Goal: Transaction & Acquisition: Purchase product/service

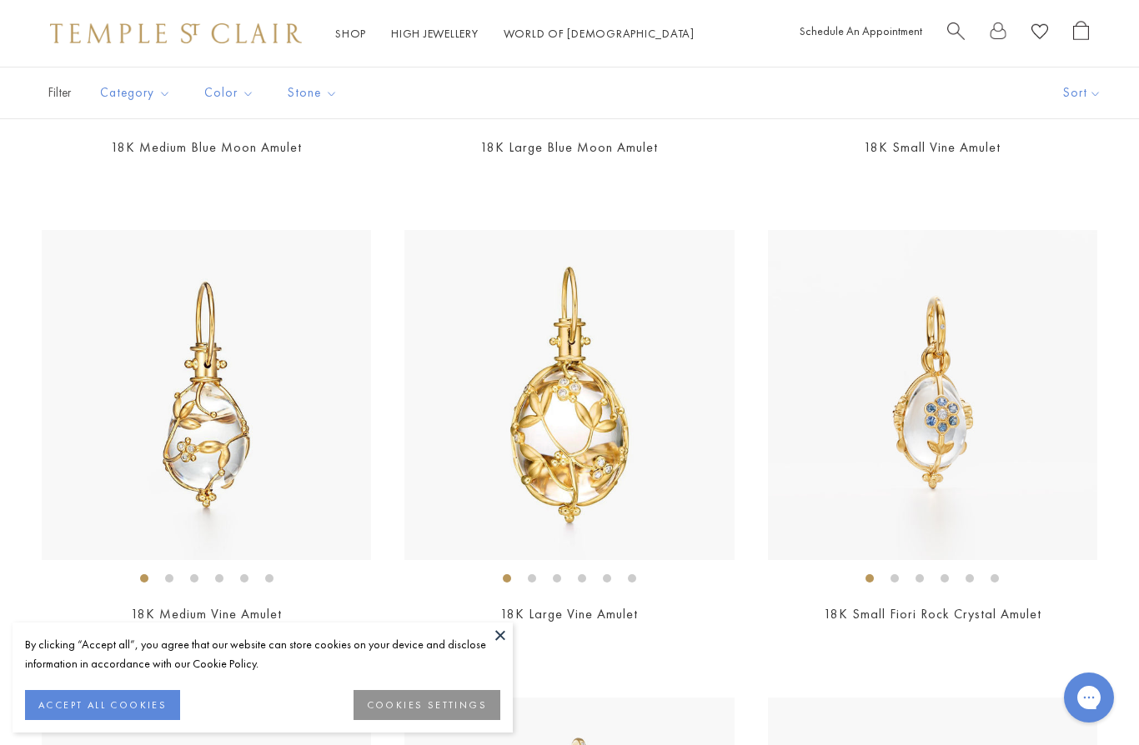
scroll to position [1202, 0]
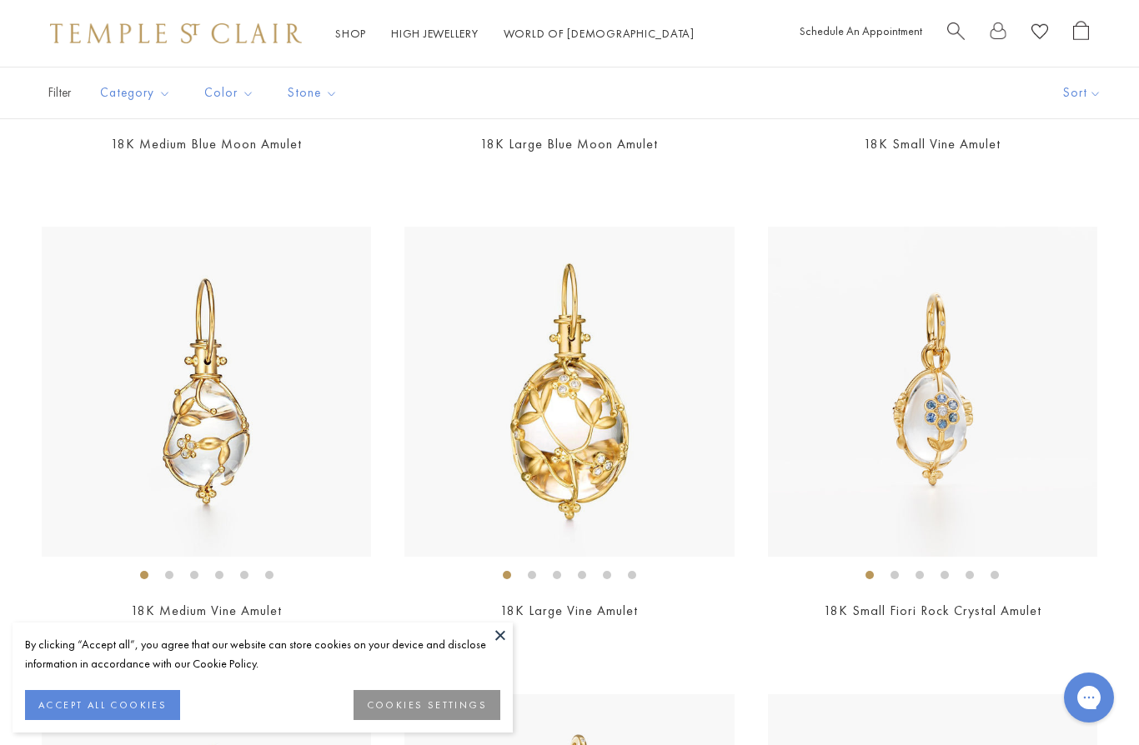
click at [61, 408] on img at bounding box center [206, 391] width 329 height 329
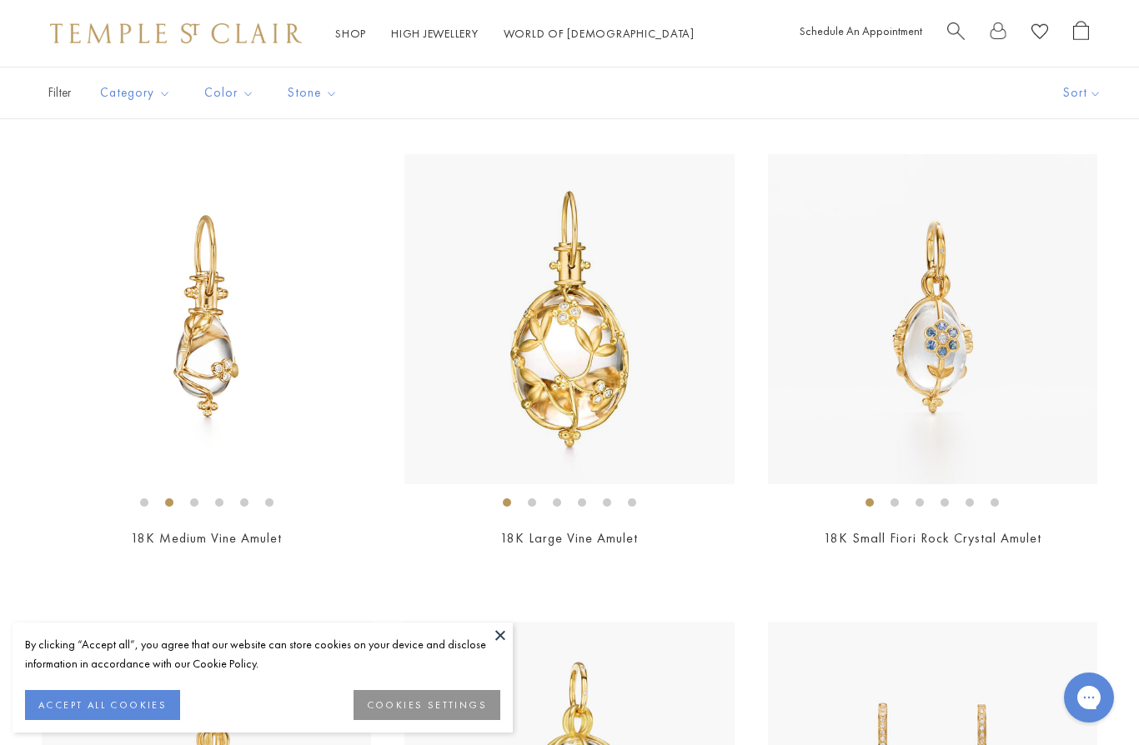
click at [490, 630] on button at bounding box center [500, 635] width 25 height 25
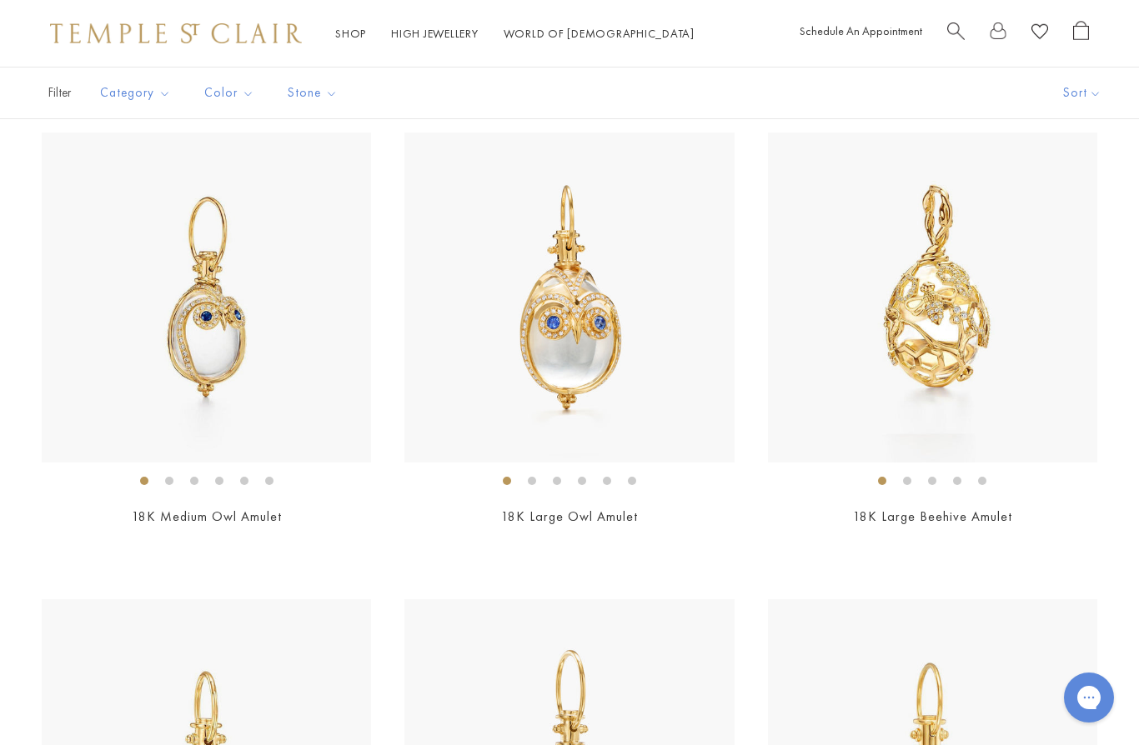
scroll to position [6433, 0]
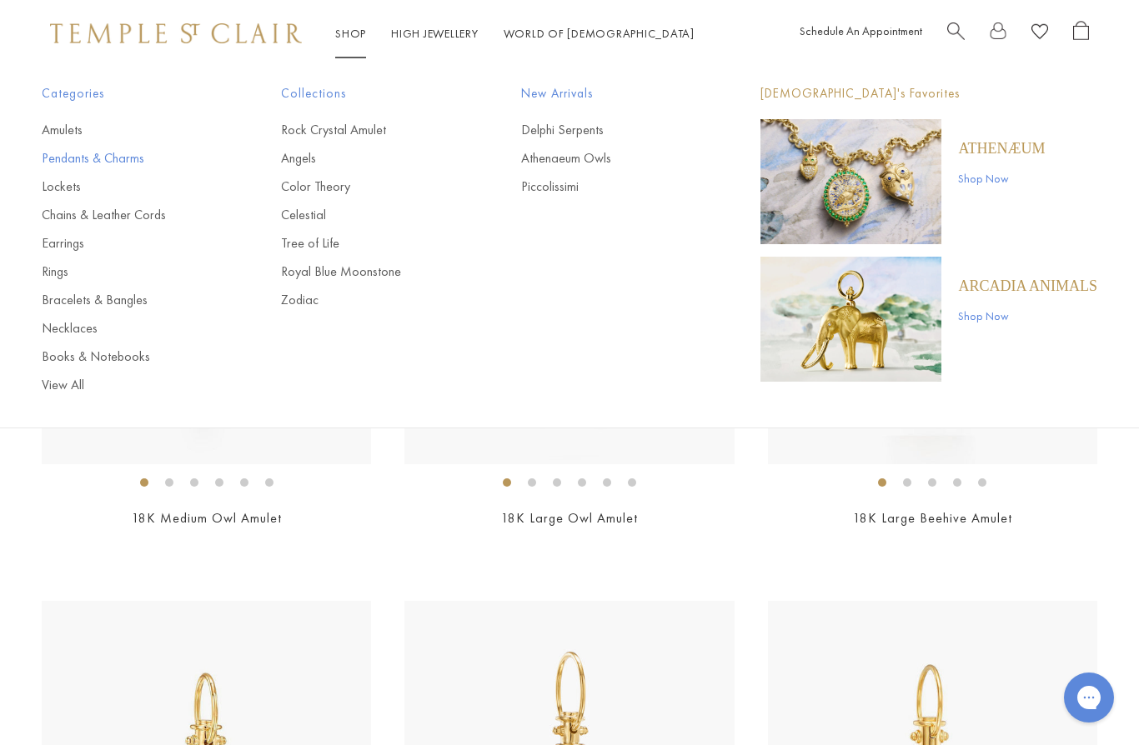
click at [109, 166] on link "Pendants & Charms" at bounding box center [128, 158] width 173 height 18
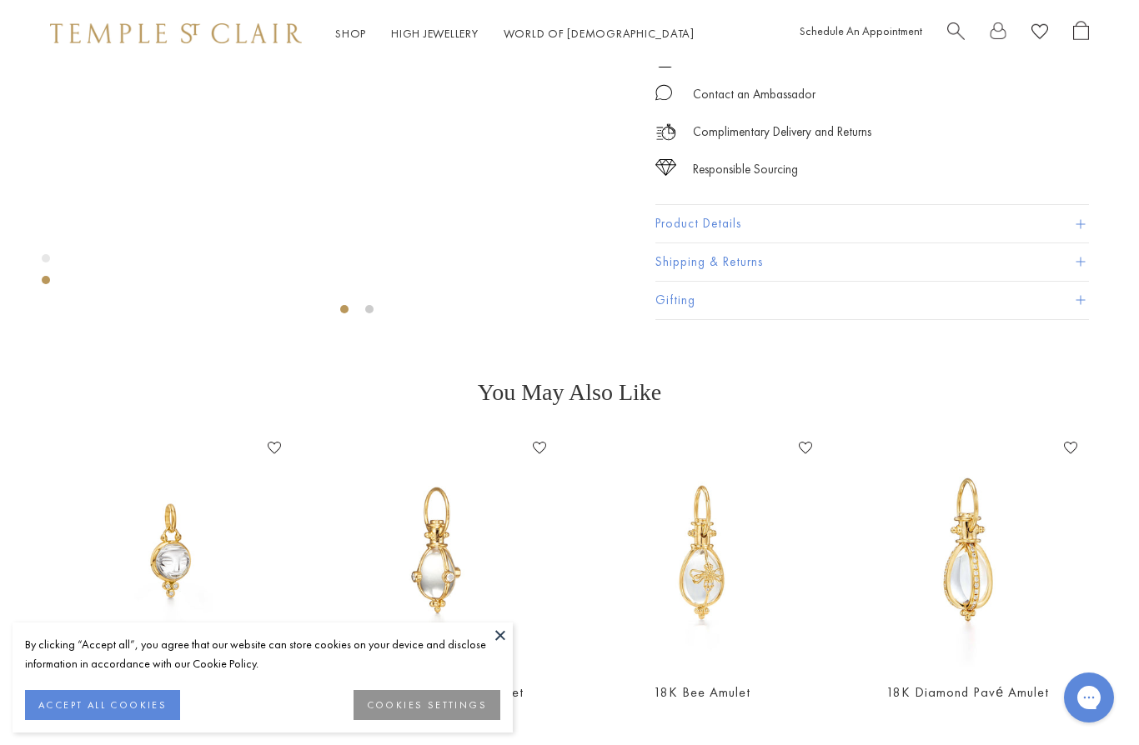
scroll to position [67, 0]
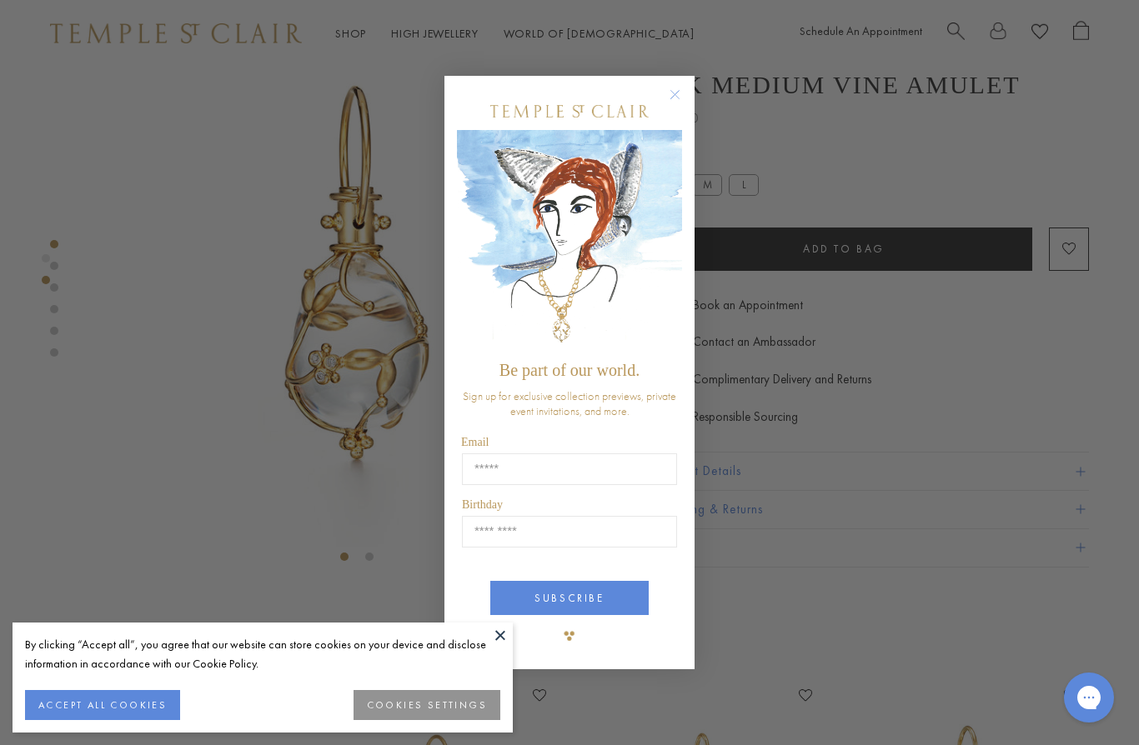
click at [670, 95] on circle "Close dialog" at bounding box center [675, 95] width 20 height 20
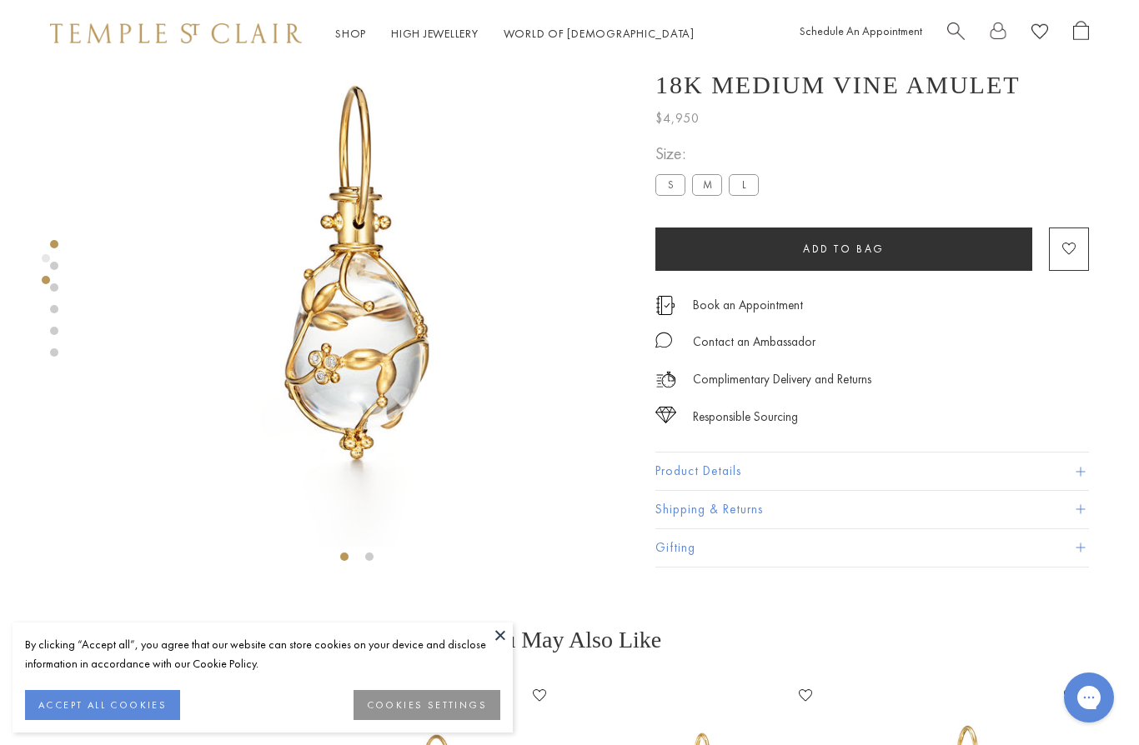
click at [123, 701] on button "ACCEPT ALL COOKIES" at bounding box center [102, 705] width 155 height 30
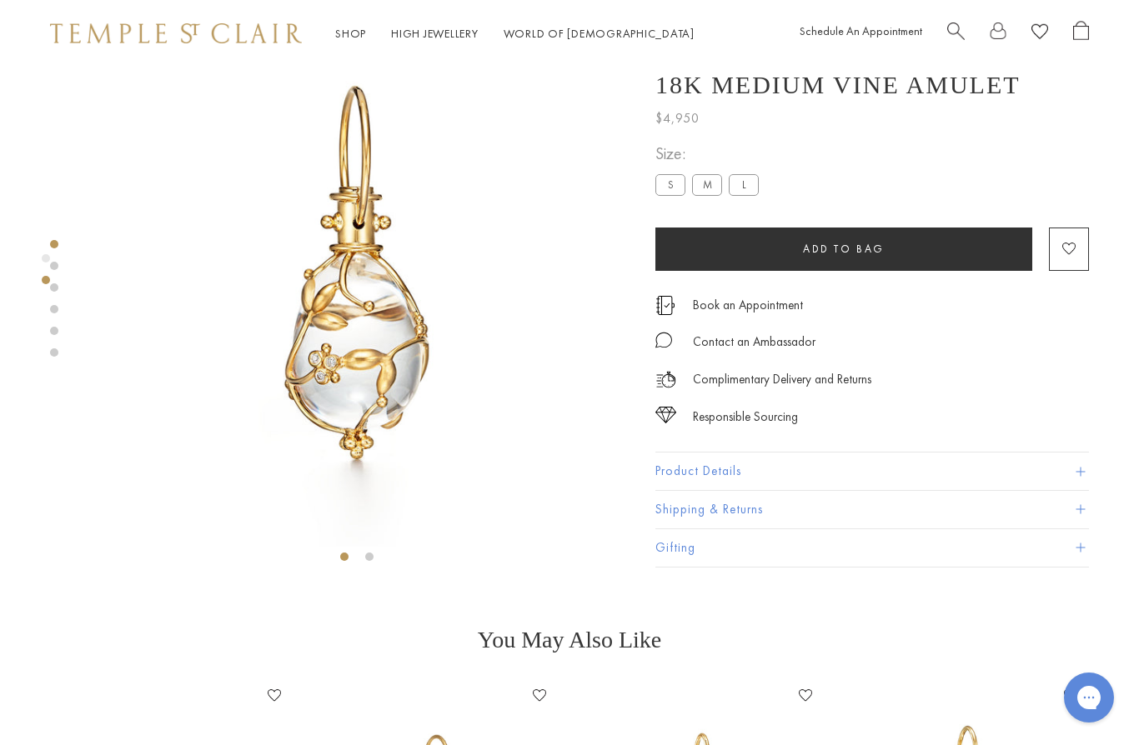
scroll to position [0, 0]
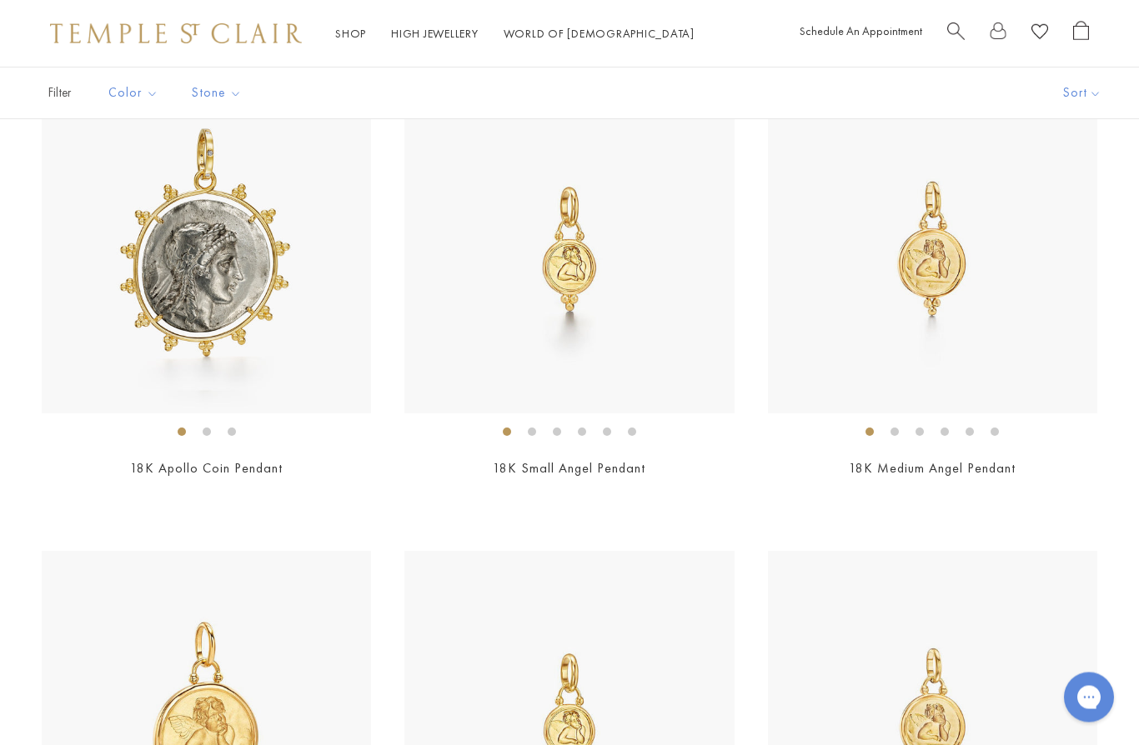
scroll to position [2059, 0]
click at [531, 323] on img at bounding box center [568, 247] width 329 height 329
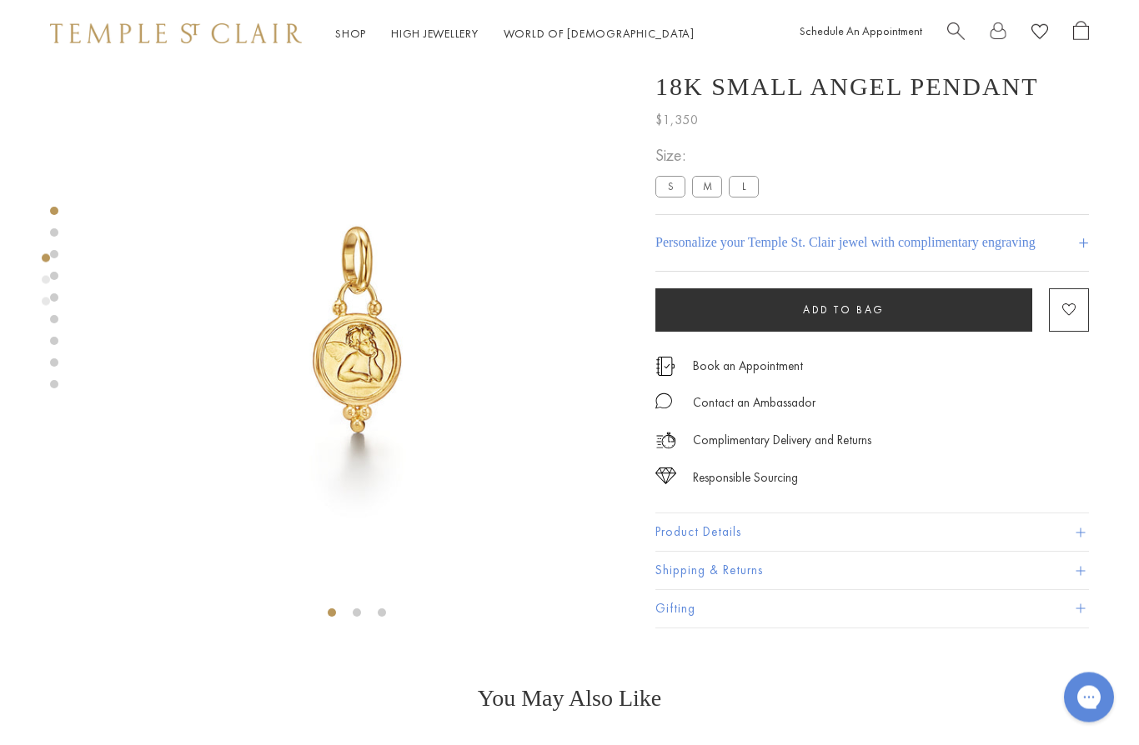
scroll to position [2, 0]
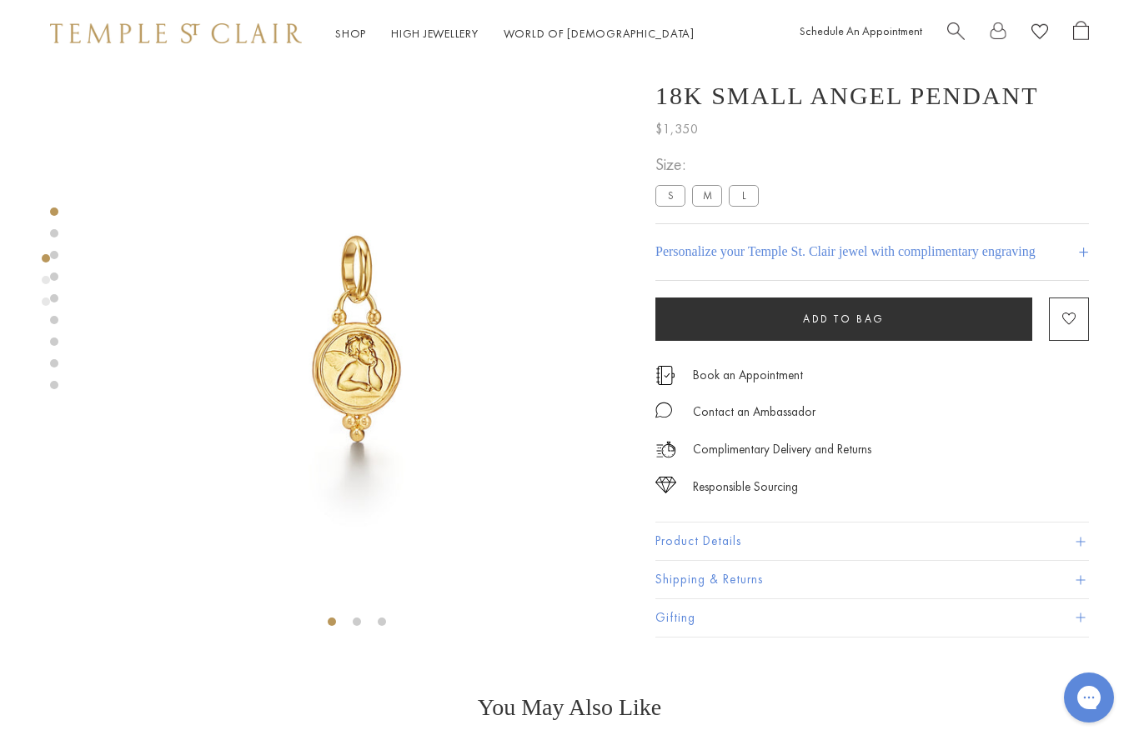
click at [718, 199] on label "M" at bounding box center [707, 195] width 30 height 21
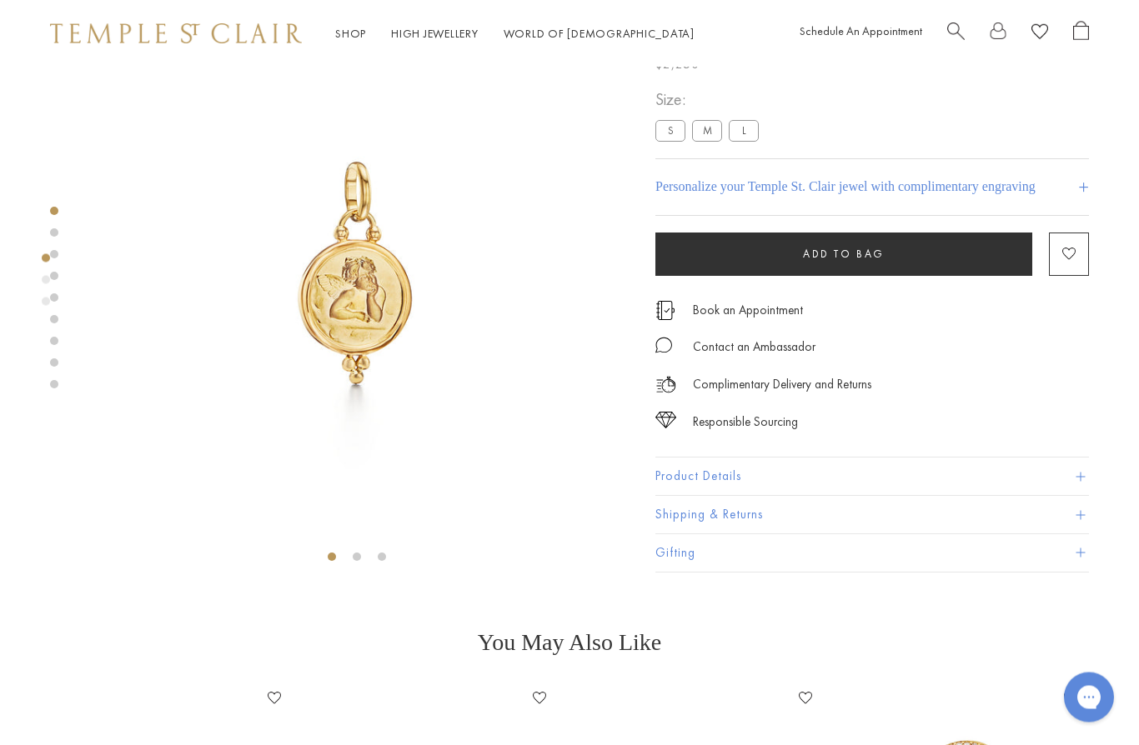
scroll to position [67, 0]
click at [668, 138] on label "S" at bounding box center [670, 130] width 30 height 21
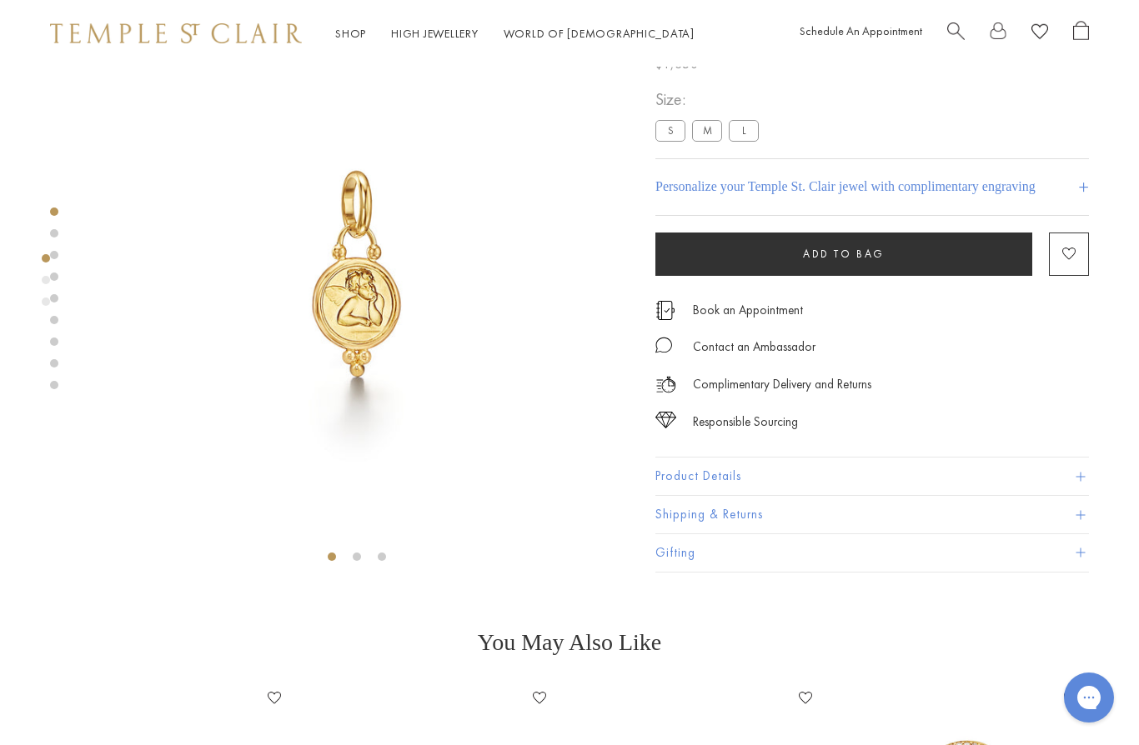
click at [750, 127] on label "L" at bounding box center [744, 130] width 30 height 21
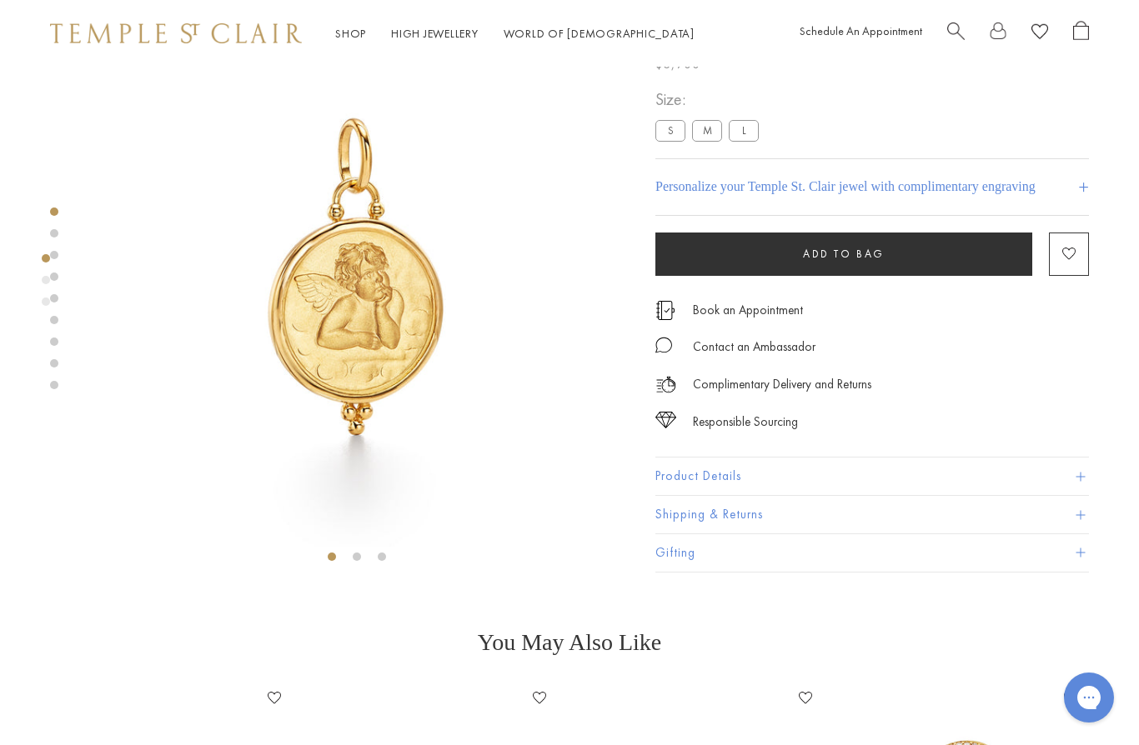
click at [665, 130] on label "S" at bounding box center [670, 130] width 30 height 21
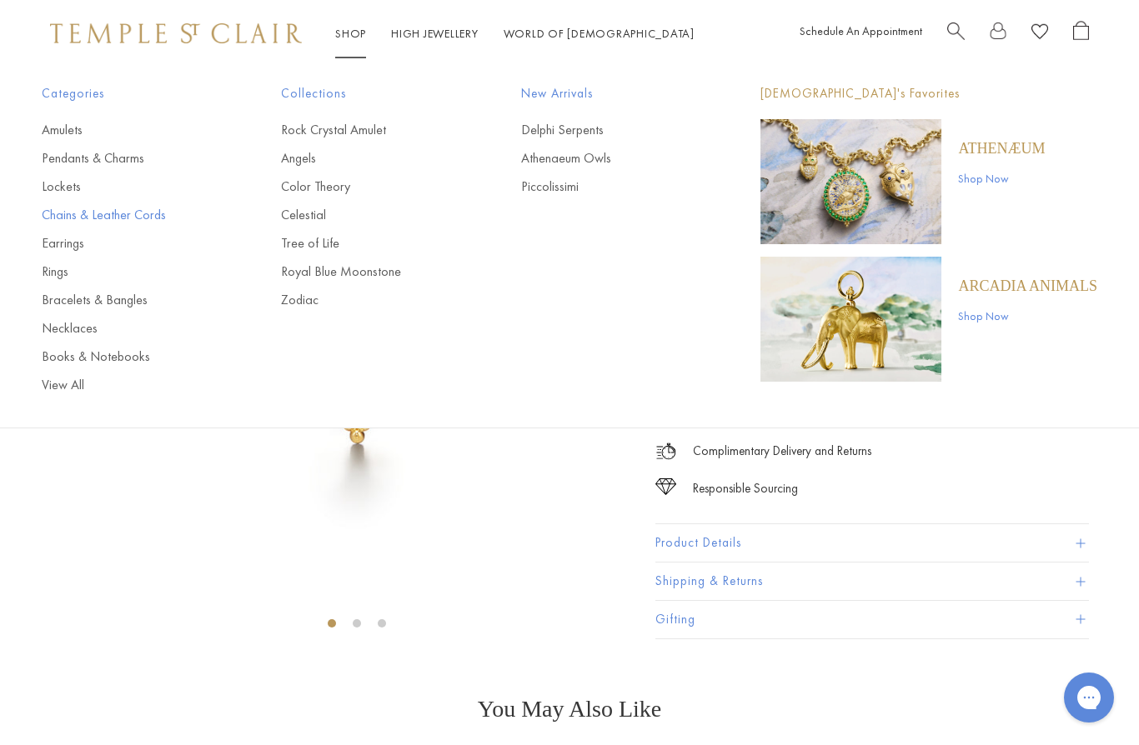
click at [120, 213] on link "Chains & Leather Cords" at bounding box center [128, 215] width 173 height 18
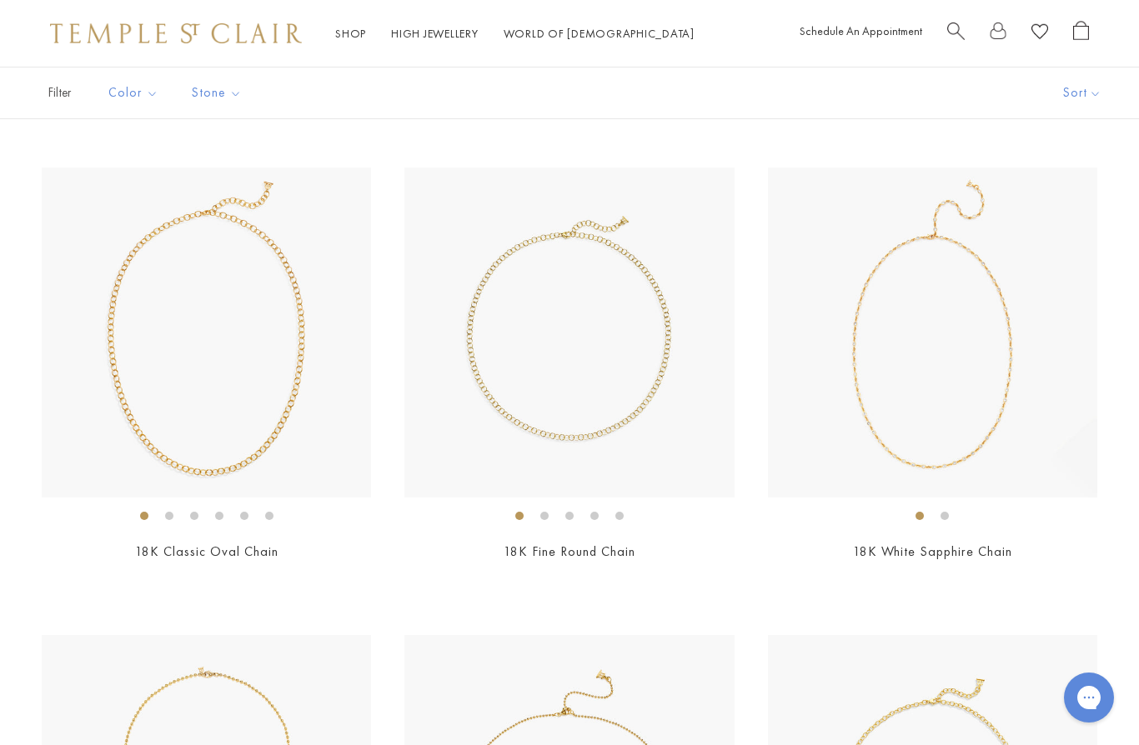
scroll to position [1040, 0]
click at [189, 361] on img at bounding box center [206, 332] width 329 height 329
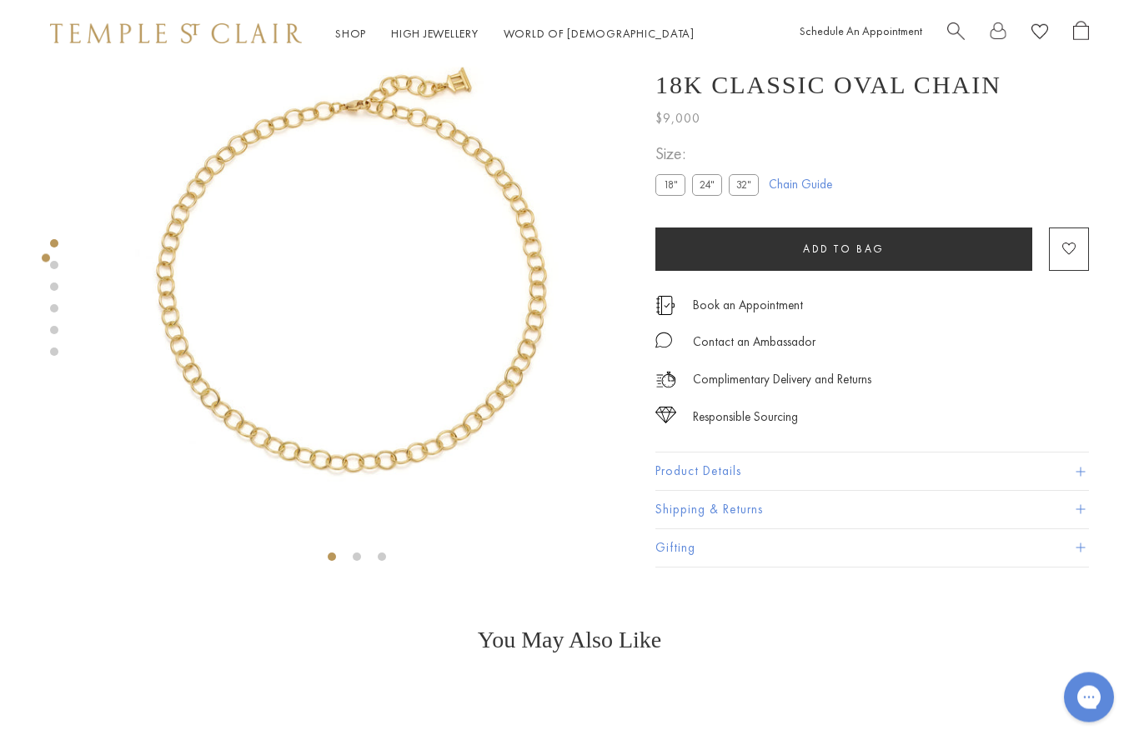
scroll to position [67, 0]
click at [743, 190] on label "32"" at bounding box center [744, 185] width 30 height 21
